Goal: Task Accomplishment & Management: Complete application form

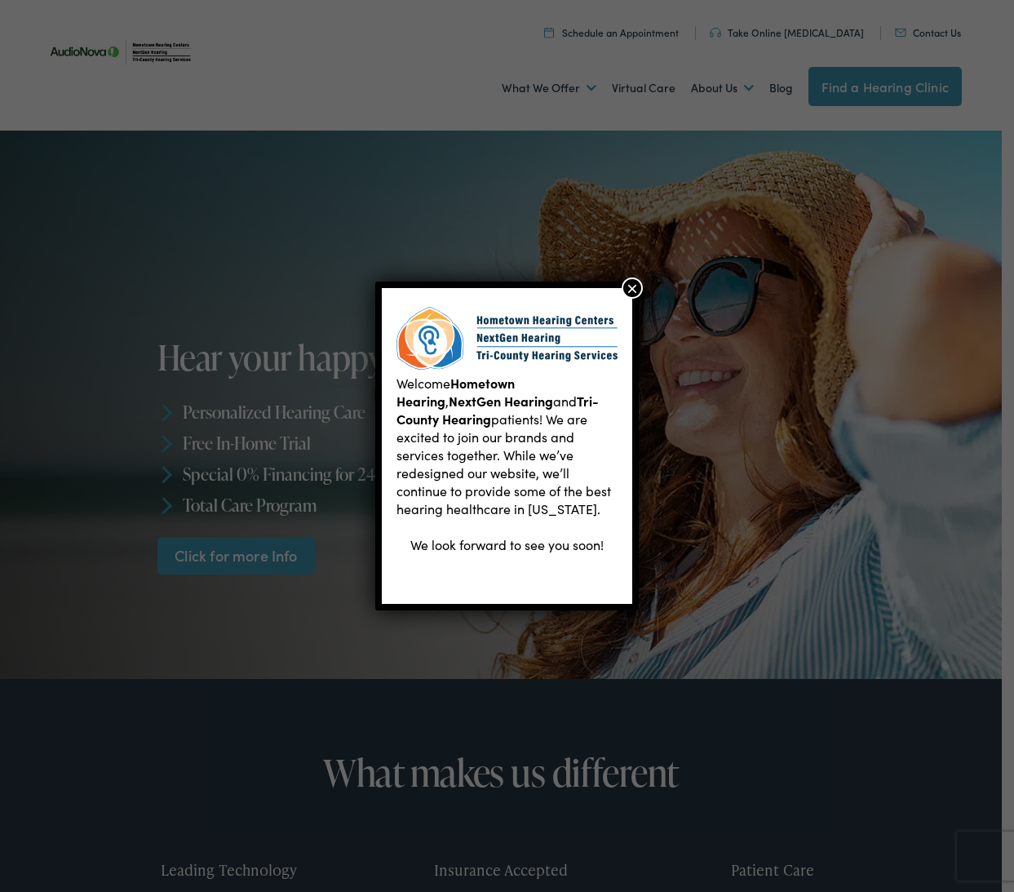
click at [633, 286] on button "×" at bounding box center [632, 287] width 21 height 21
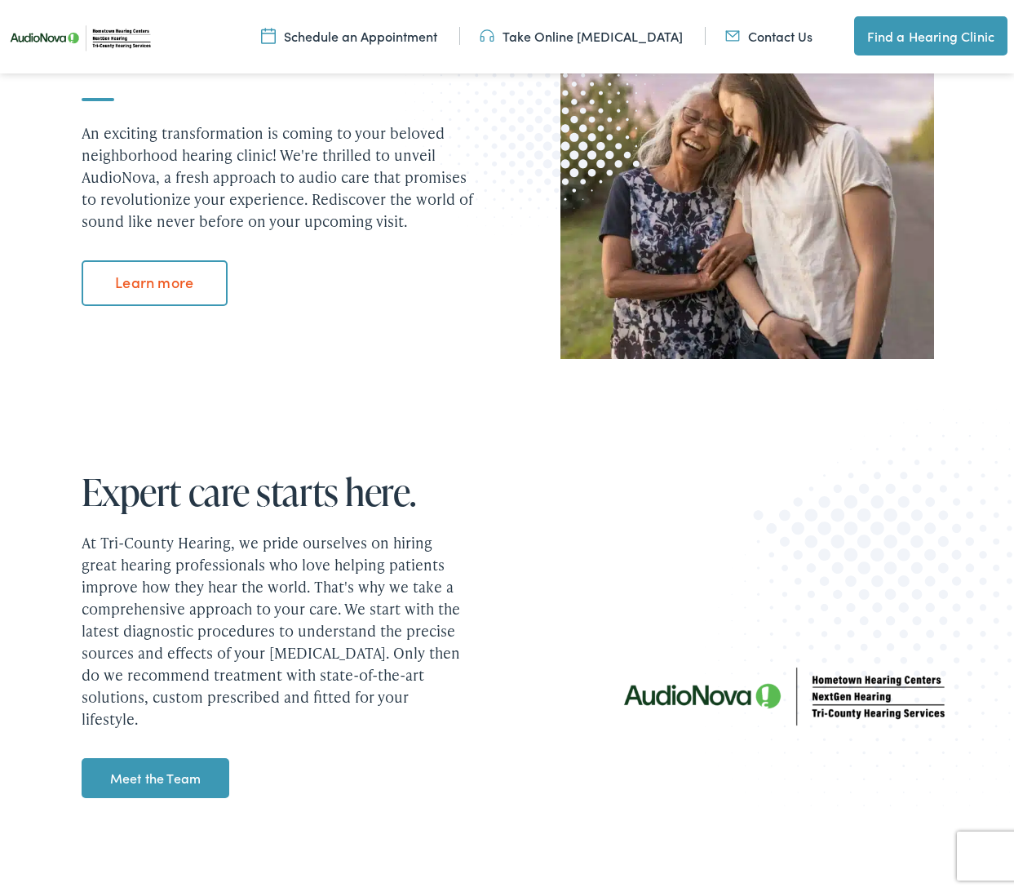
scroll to position [1580, 0]
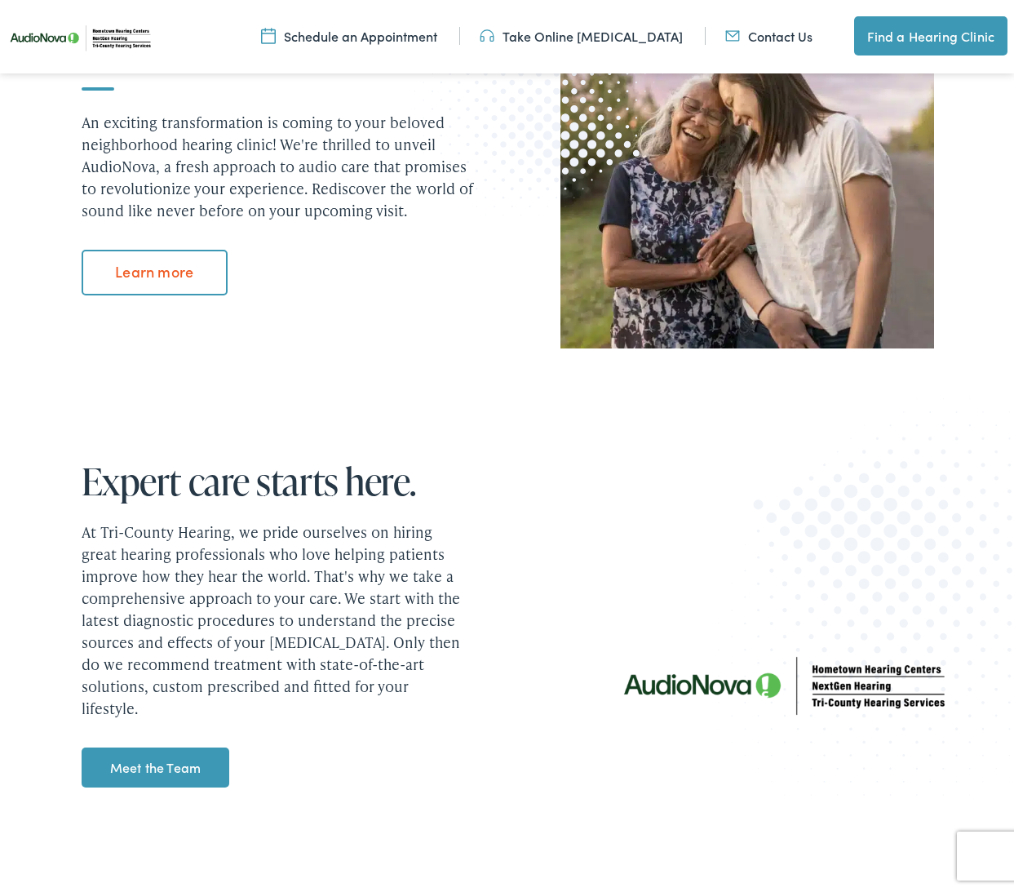
click at [147, 764] on link "Meet the Team" at bounding box center [156, 767] width 148 height 41
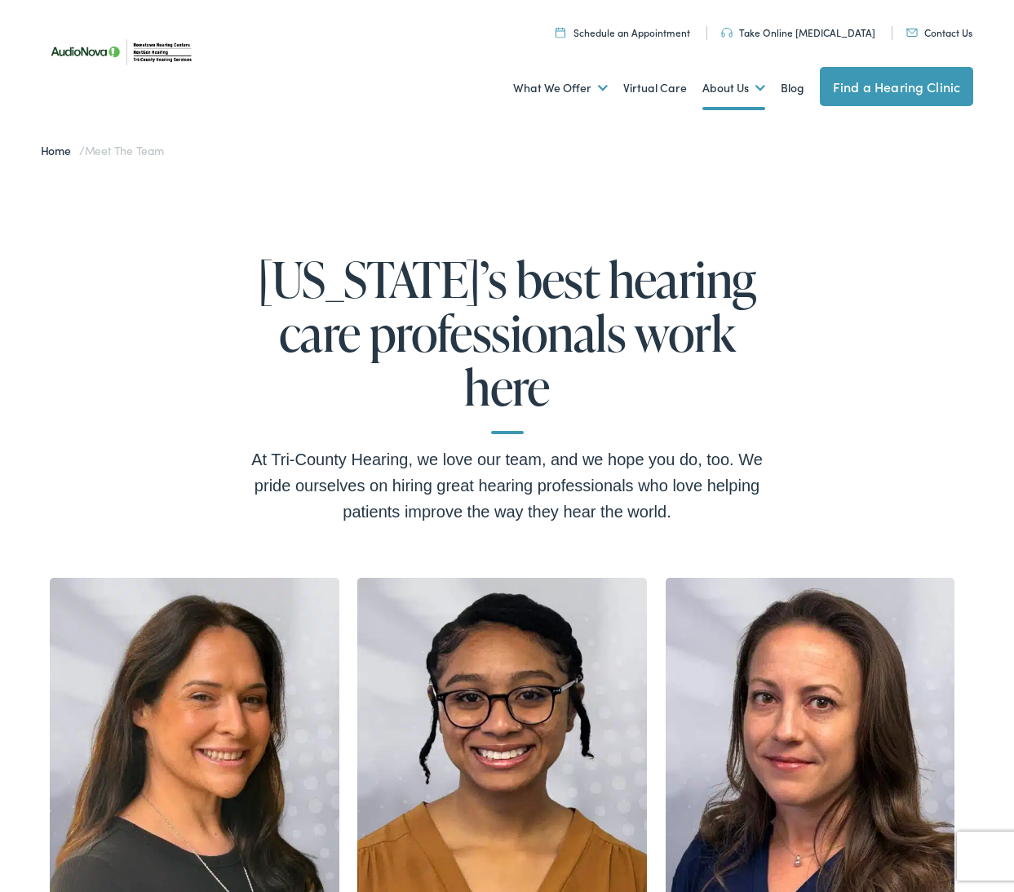
click at [942, 32] on link "Contact Us" at bounding box center [939, 32] width 66 height 14
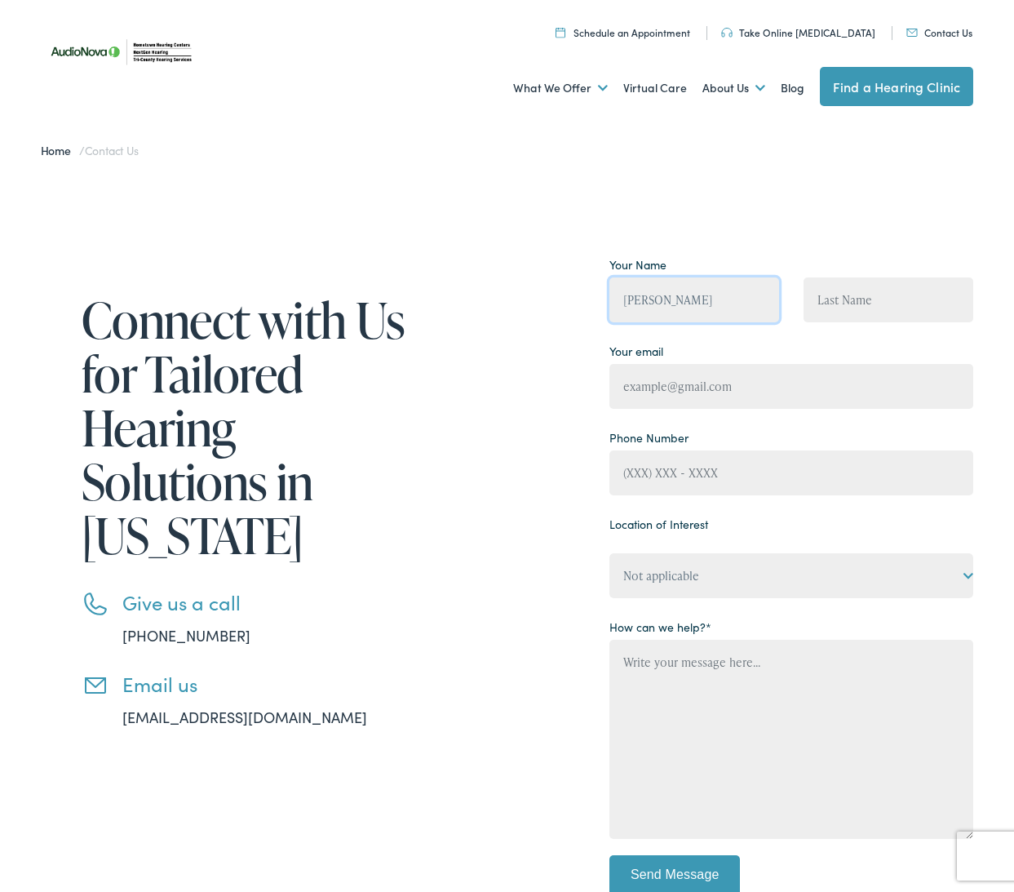
type input "Elaine"
type input "Holm"
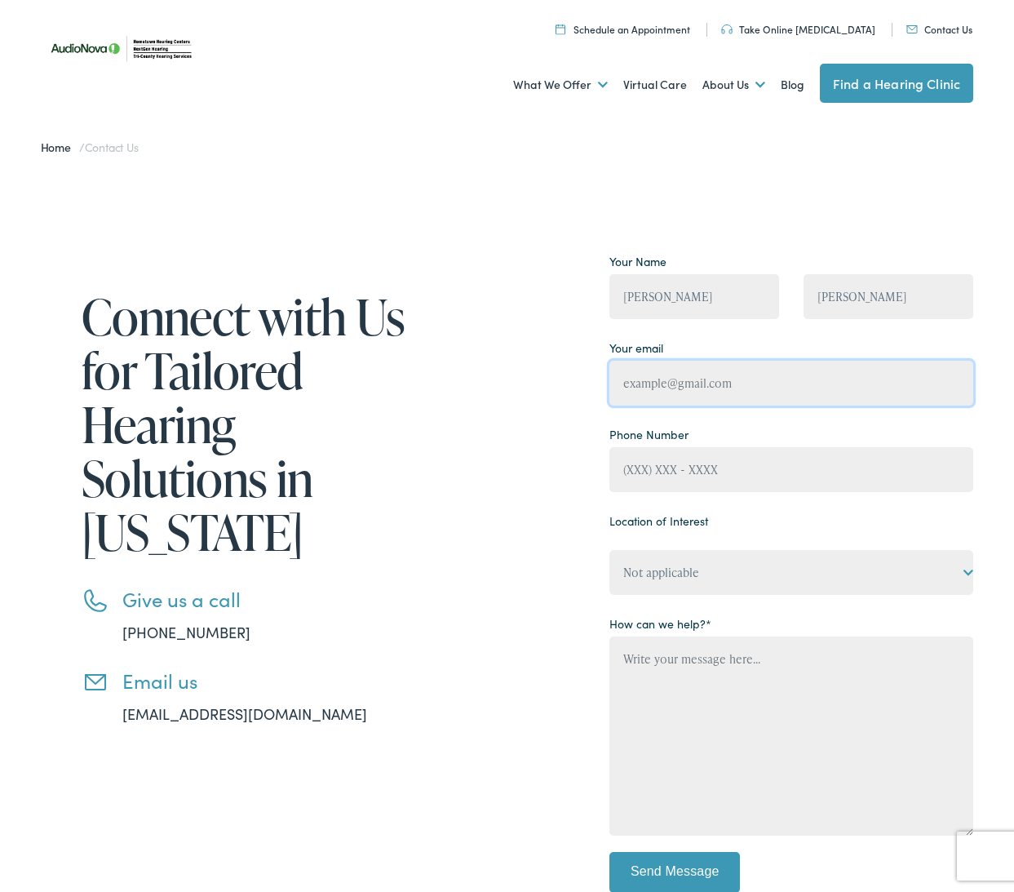
scroll to position [2, 1]
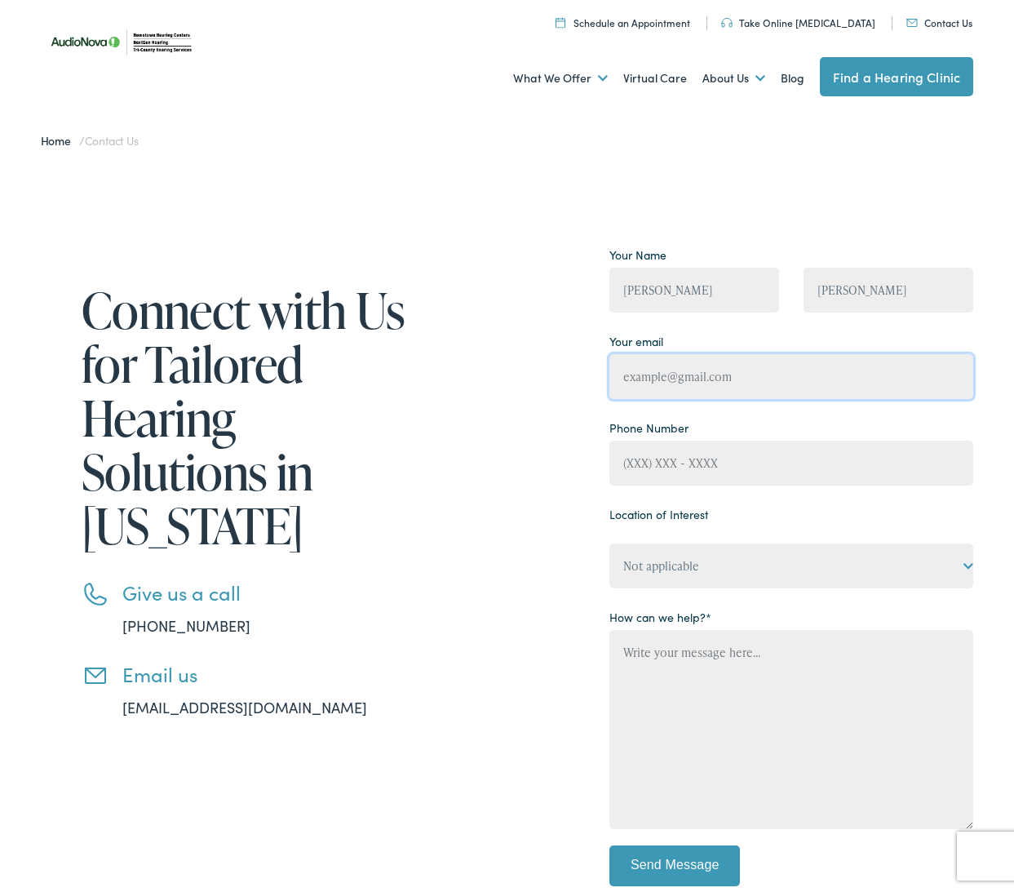
click at [954, 387] on input "Contact form" at bounding box center [791, 376] width 364 height 45
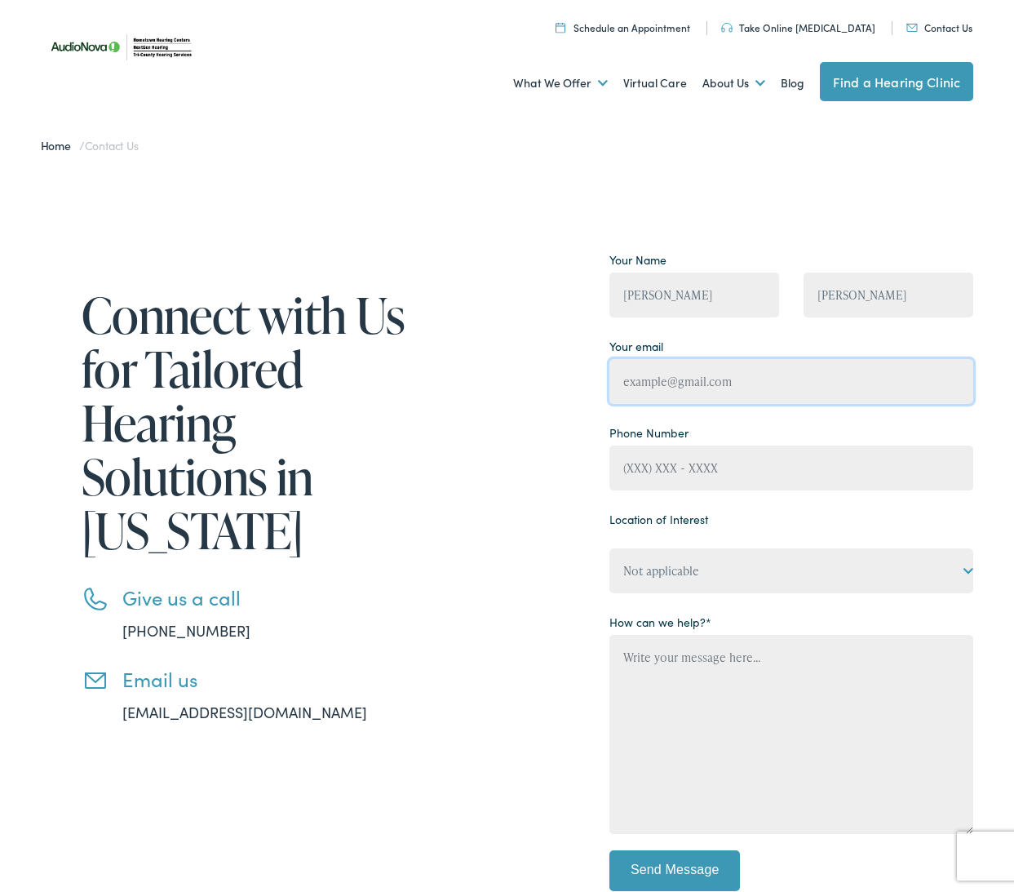
scroll to position [7, 1]
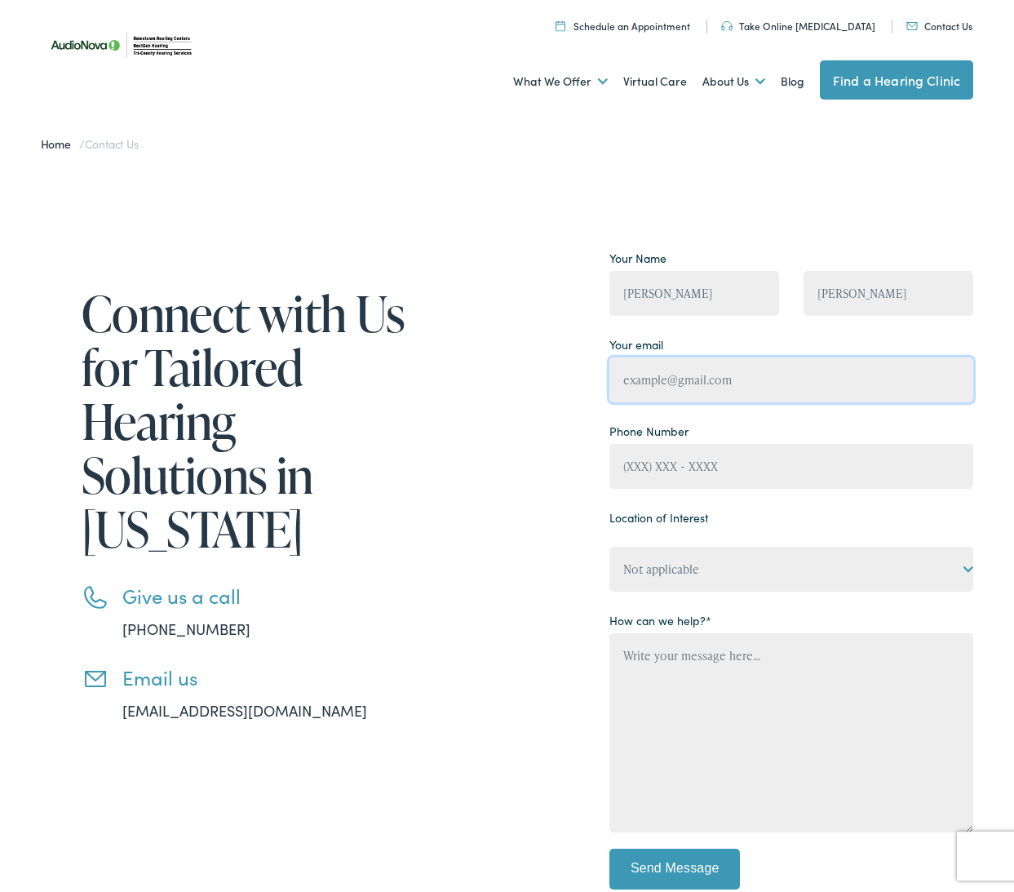
click at [954, 379] on input "Contact form" at bounding box center [791, 379] width 364 height 45
click at [954, 380] on input "Contact form" at bounding box center [791, 379] width 364 height 45
type input "info@holmsteadfarms.com"
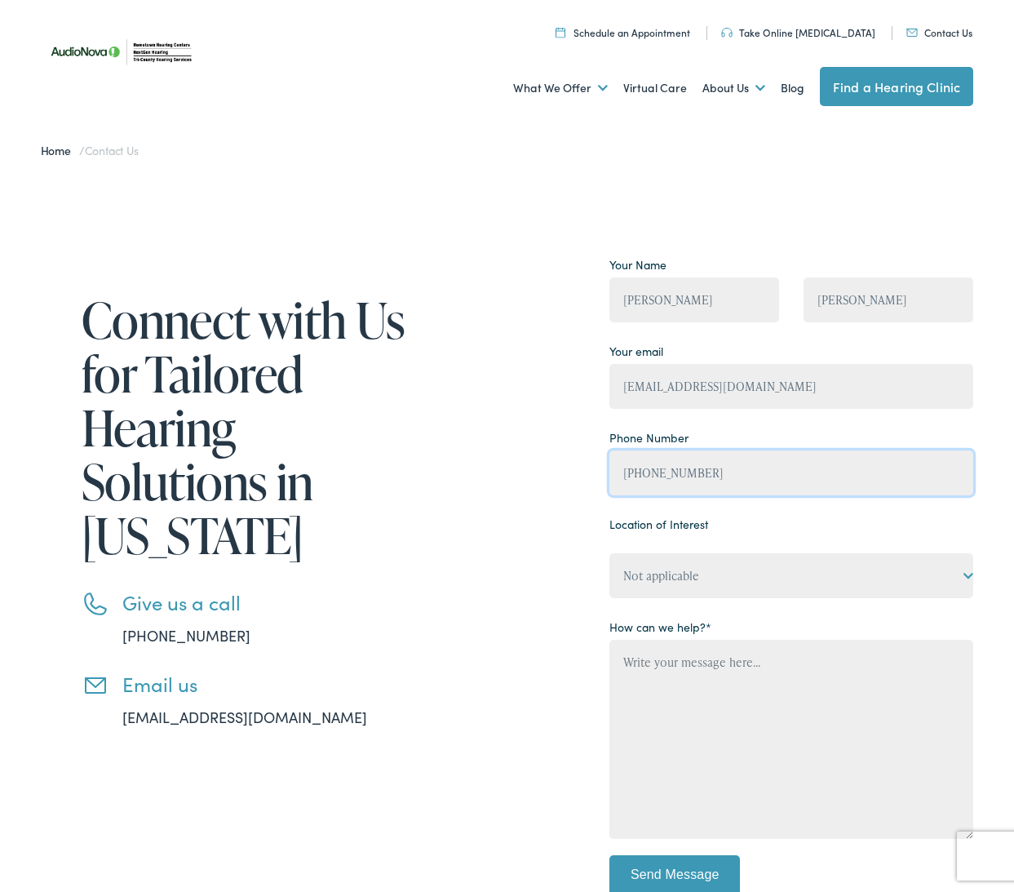
scroll to position [0, 0]
type input "(352) 603-3514"
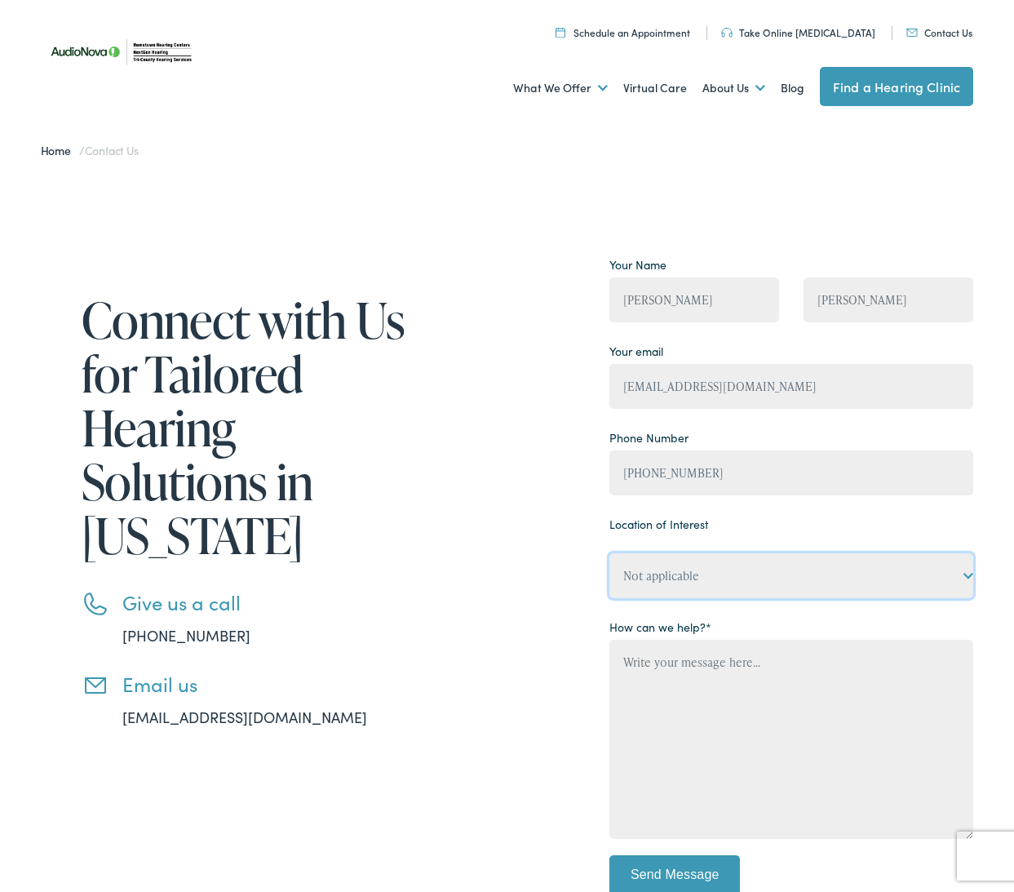
select select "Tri-County Hearing Services – Bushnell"
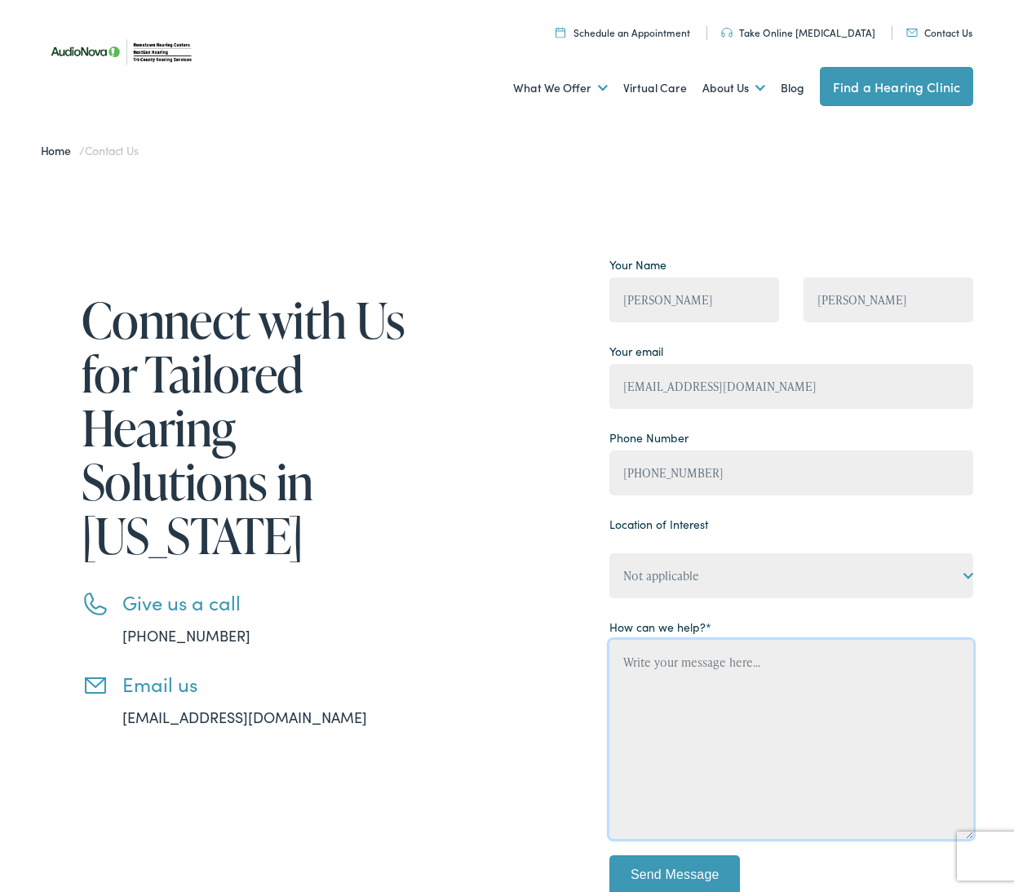
click at [633, 662] on textarea "Contact form" at bounding box center [791, 739] width 364 height 199
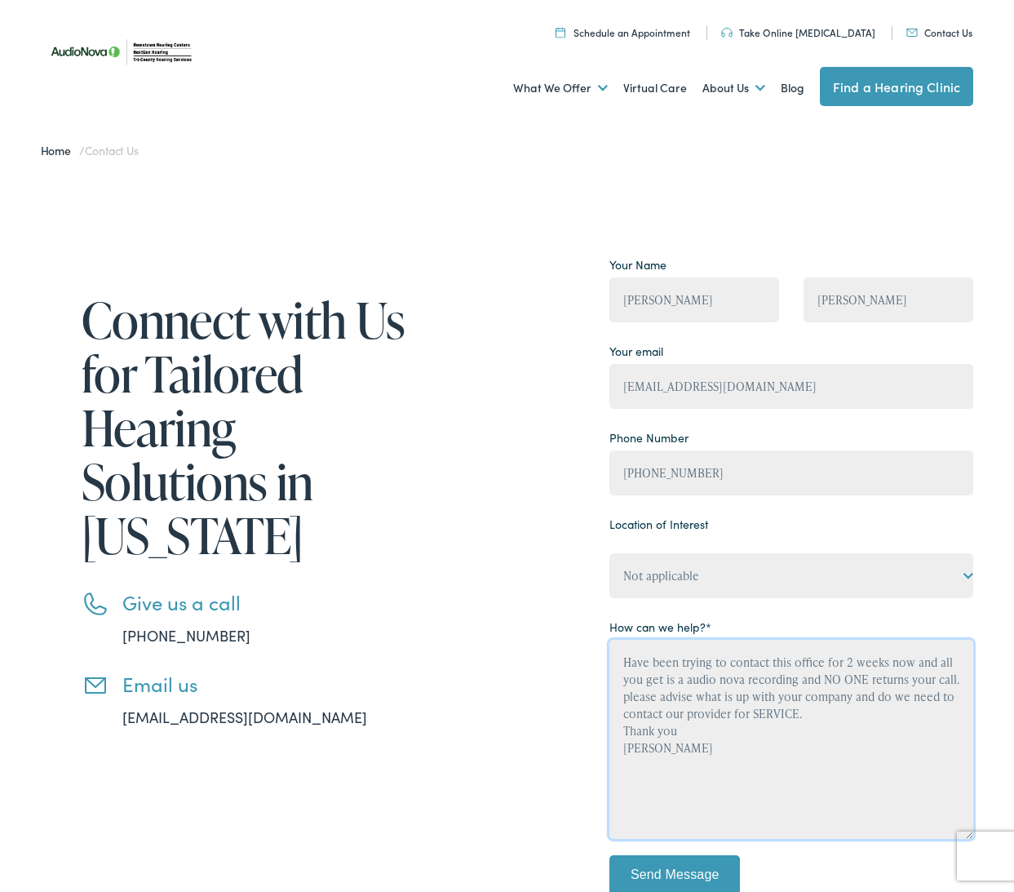
type textarea "Have been trying to contact this office for 2 weeks now and all you get is a au…"
click at [668, 867] on input "Send Message" at bounding box center [674, 875] width 131 height 41
click at [667, 866] on input "Send Message" at bounding box center [674, 875] width 131 height 41
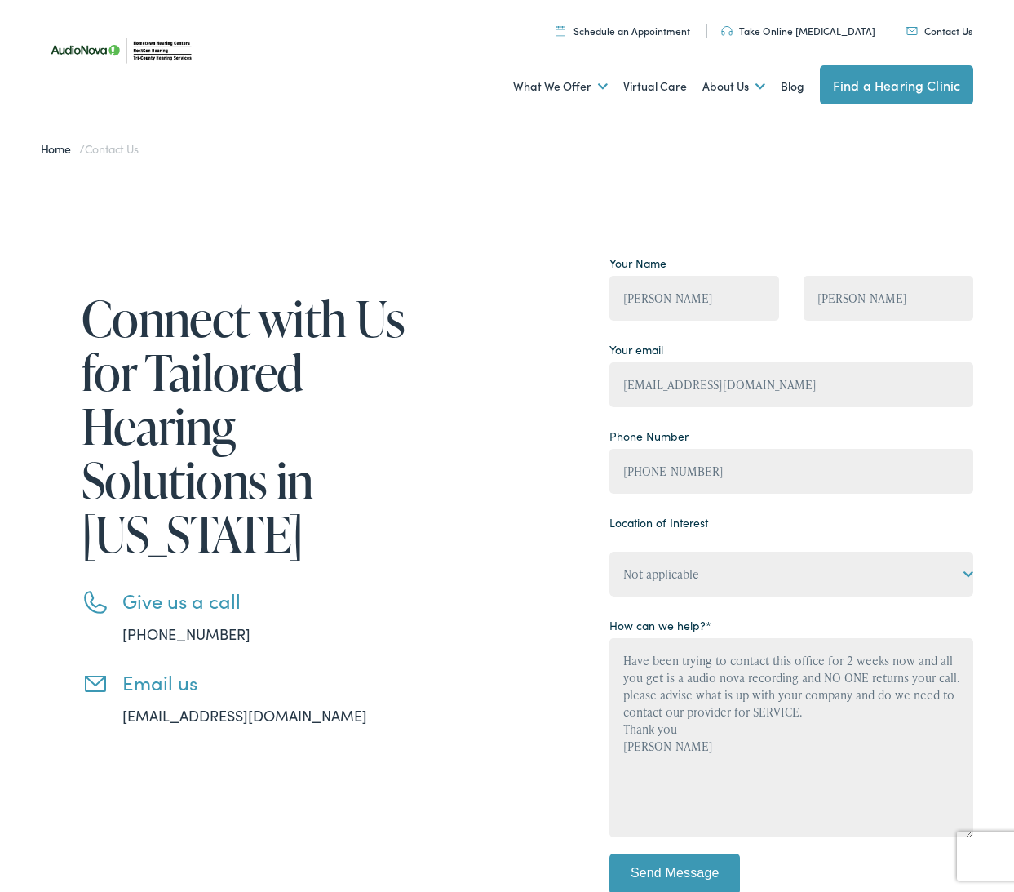
click at [666, 866] on input "Send Message" at bounding box center [674, 873] width 131 height 41
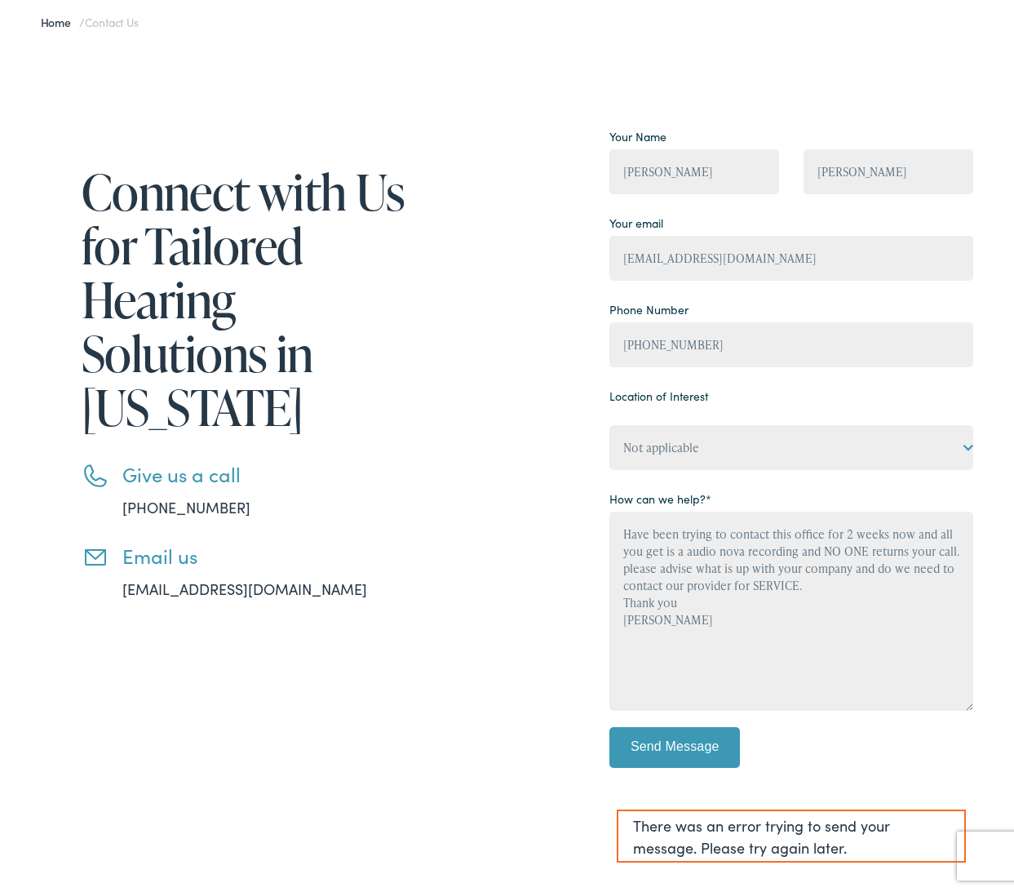
scroll to position [128, 0]
click at [650, 737] on input "Send Message" at bounding box center [674, 747] width 131 height 41
click at [613, 805] on form "Your Name Elaine Holm Your email info@holmsteadfarms.com Phone Number (352) 603…" at bounding box center [791, 493] width 364 height 738
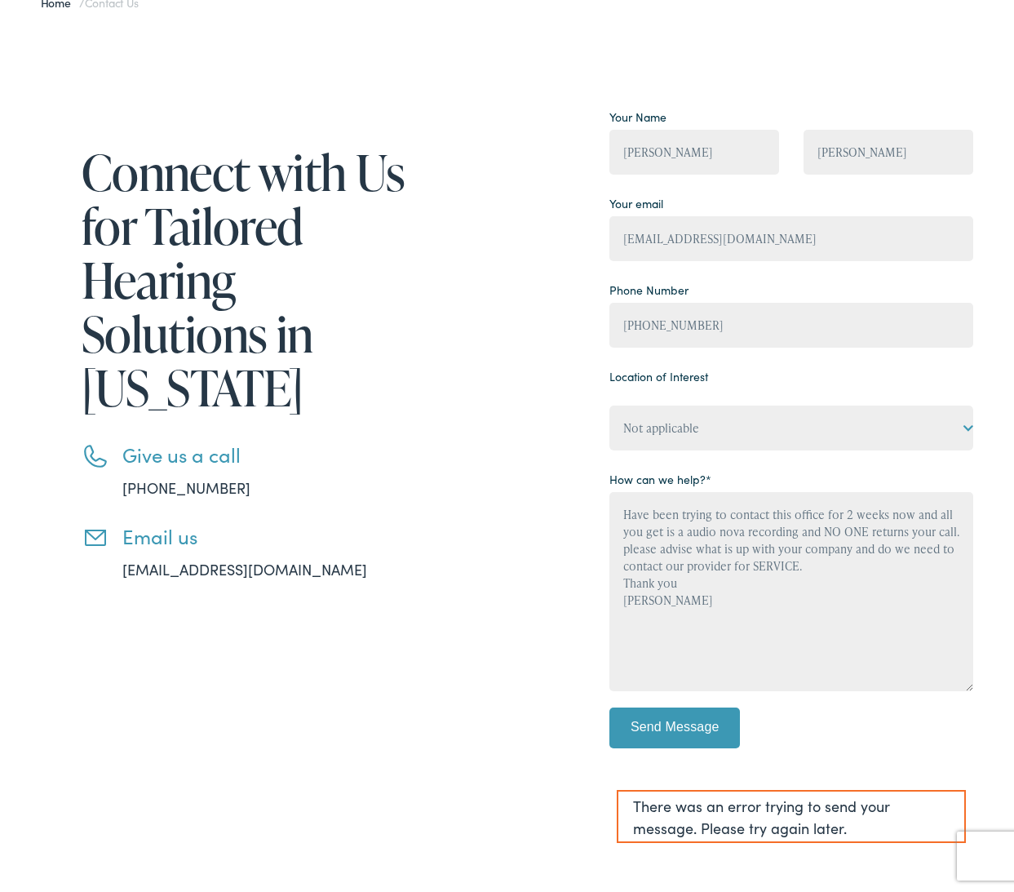
scroll to position [153, 1]
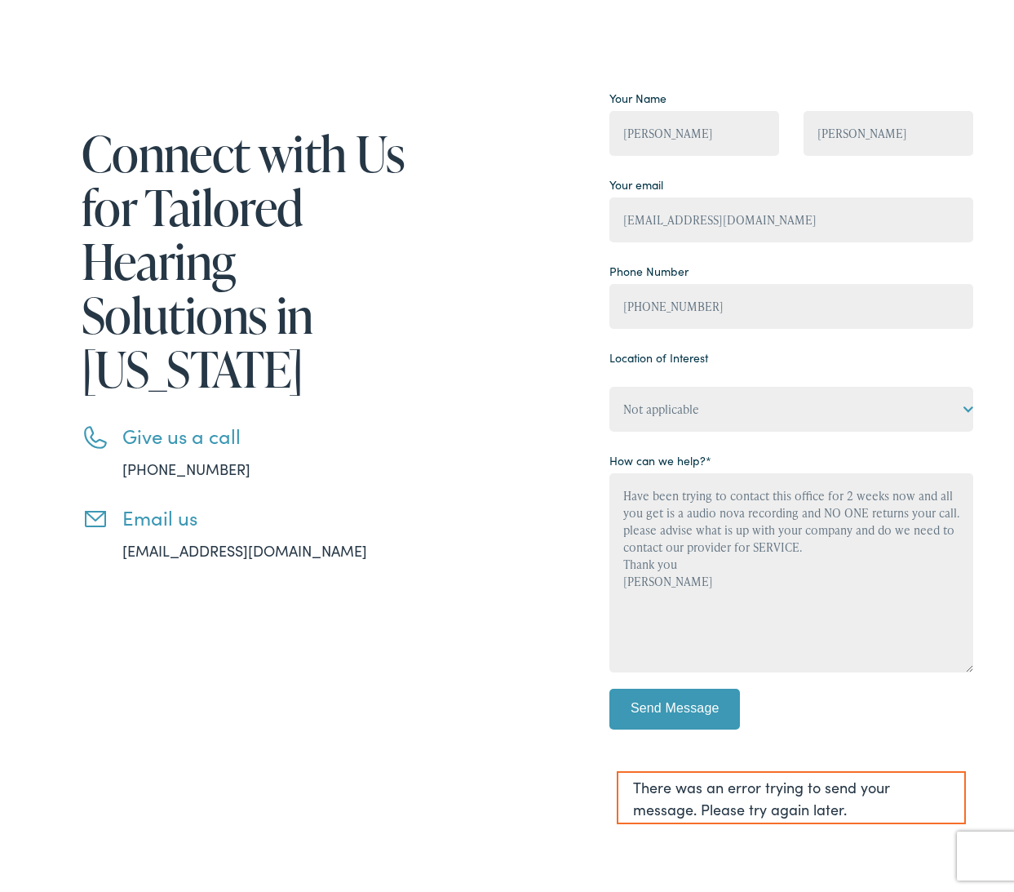
click at [650, 710] on input "Send Message" at bounding box center [674, 708] width 131 height 41
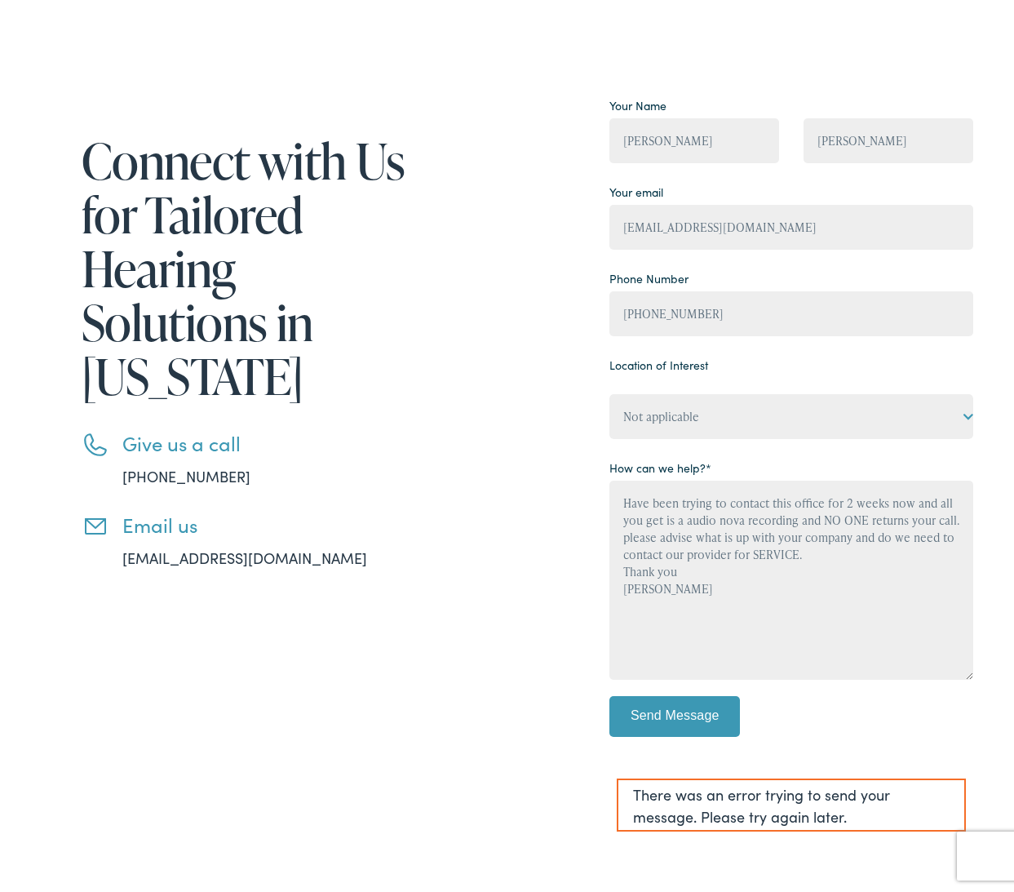
scroll to position [159, 1]
